Goal: Find specific page/section: Find specific page/section

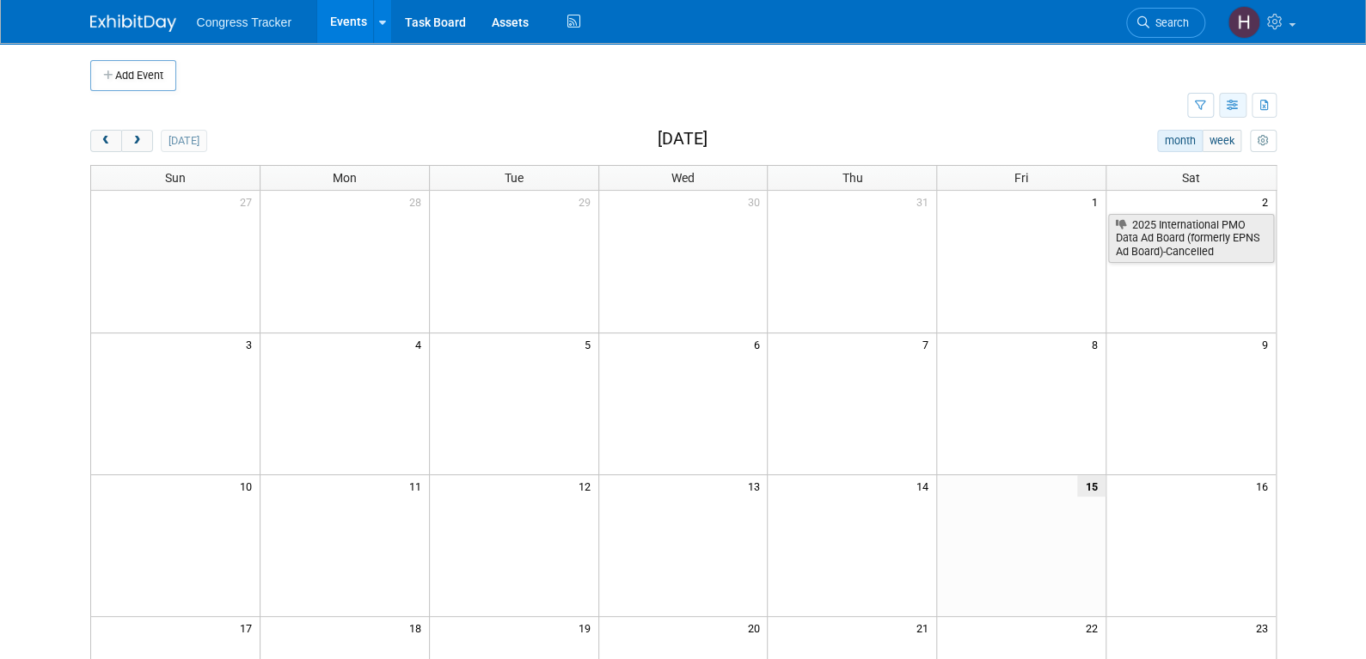
click at [1227, 106] on icon "button" at bounding box center [1233, 106] width 13 height 11
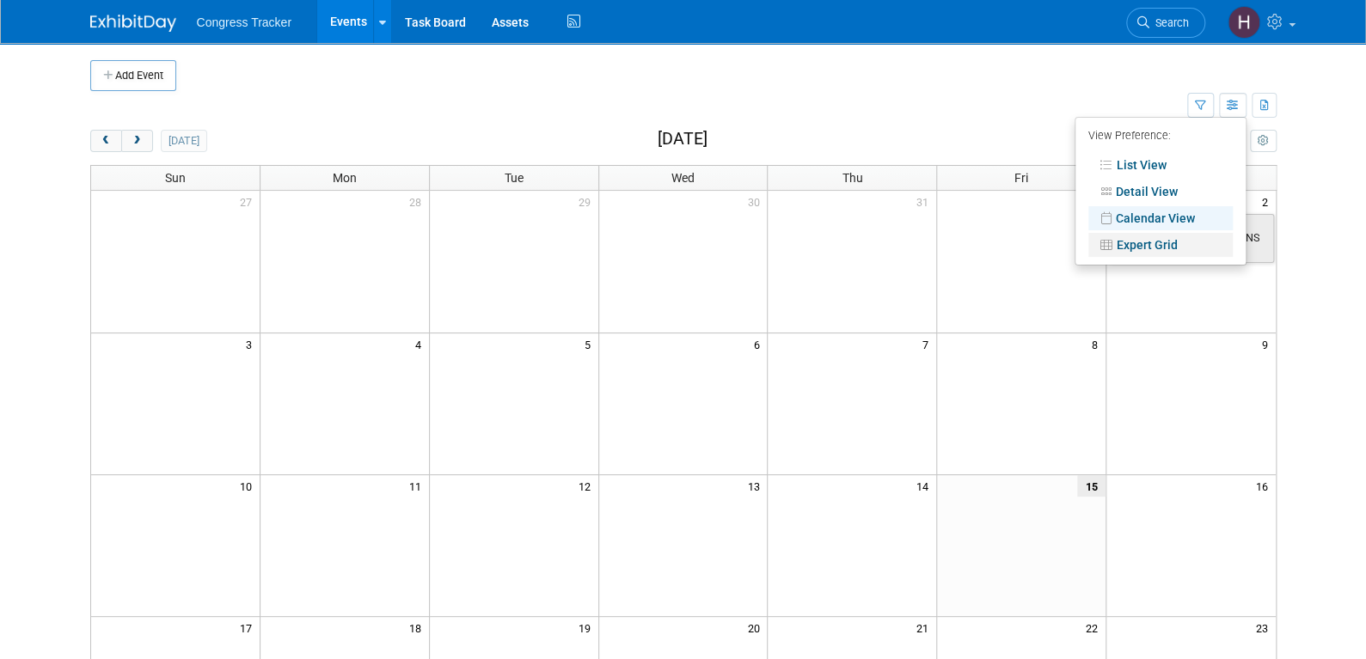
click at [1139, 242] on link "Expert Grid" at bounding box center [1160, 245] width 144 height 24
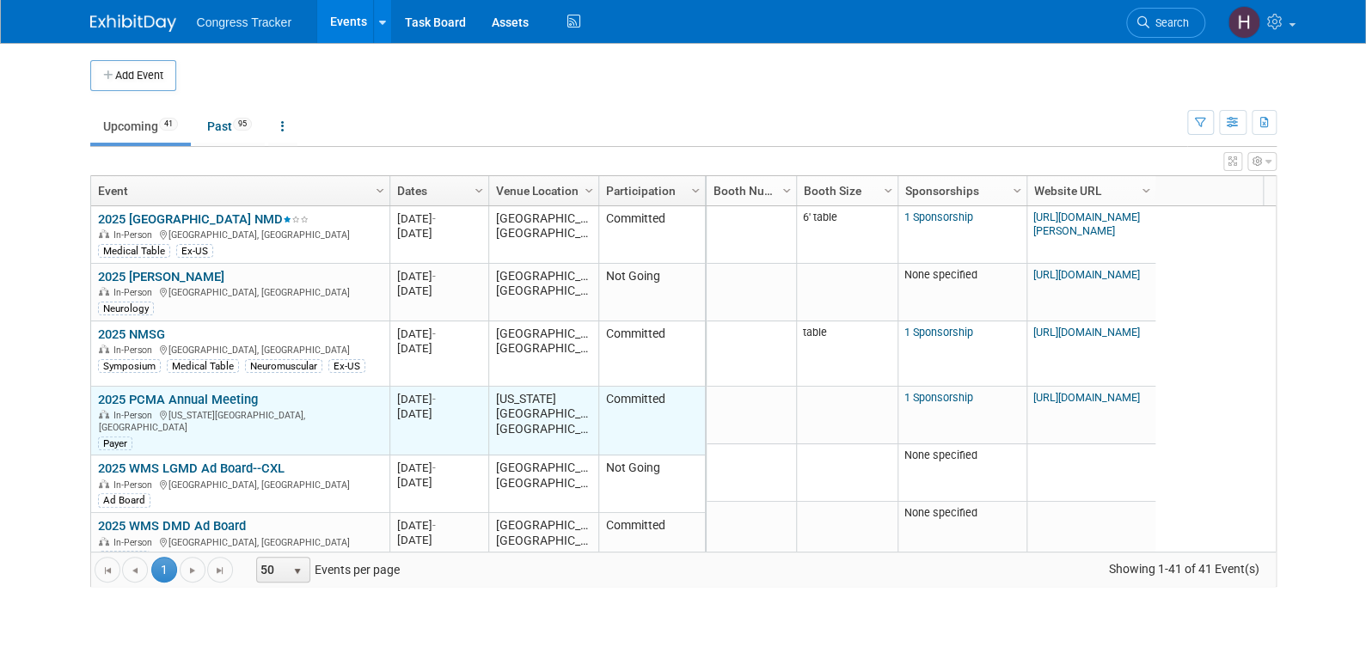
scroll to position [103, 0]
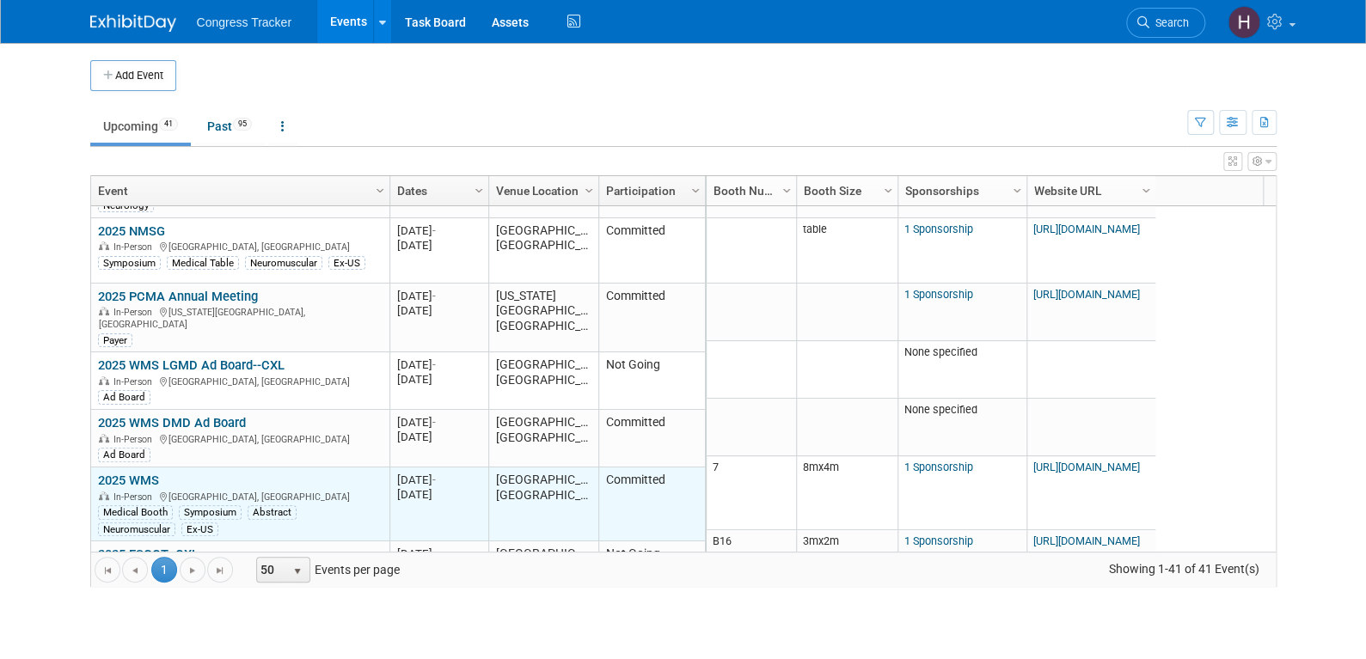
click at [118, 473] on link "2025 WMS" at bounding box center [128, 480] width 61 height 15
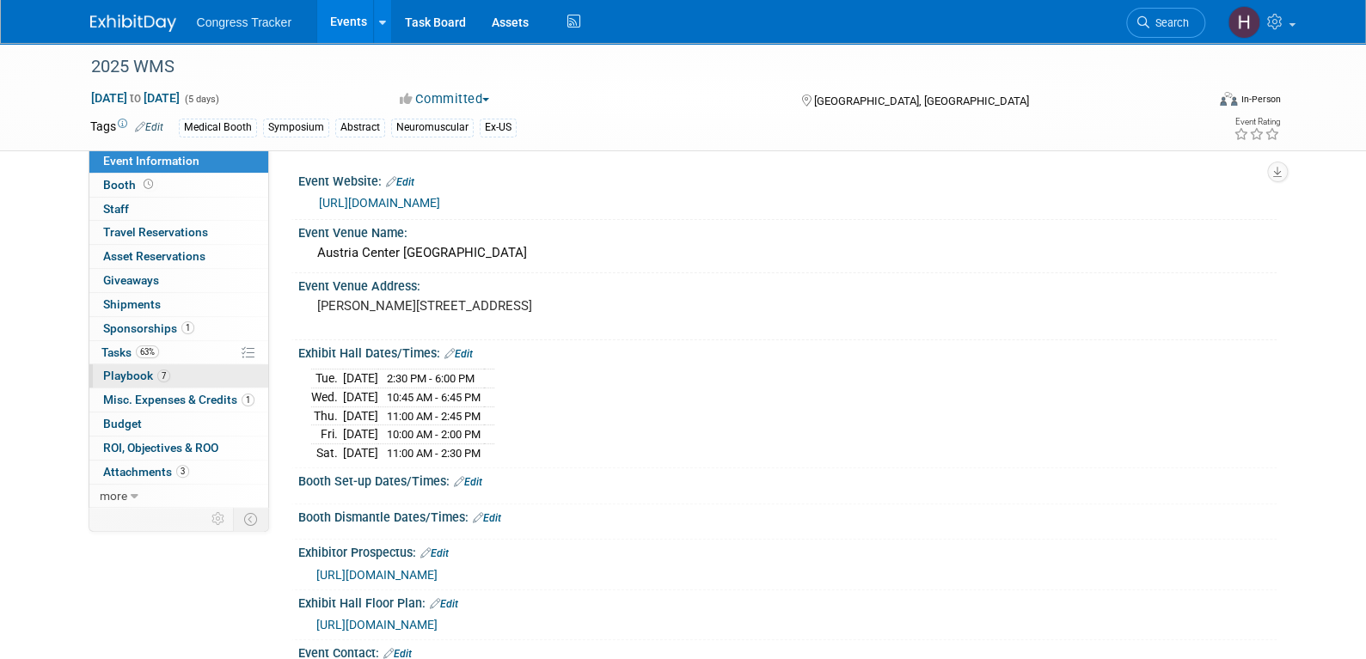
click at [143, 374] on span "Playbook 7" at bounding box center [136, 376] width 67 height 14
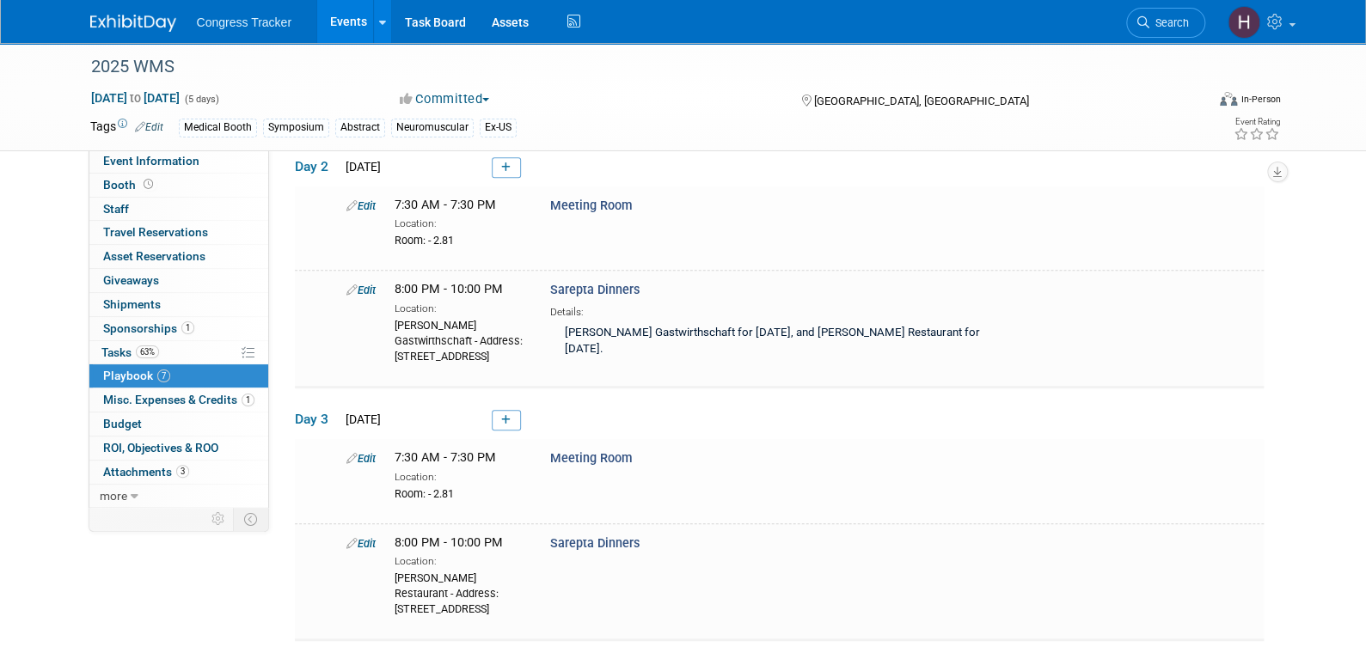
scroll to position [430, 0]
